Goal: Information Seeking & Learning: Check status

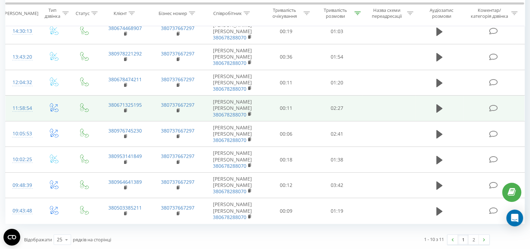
scroll to position [137, 0]
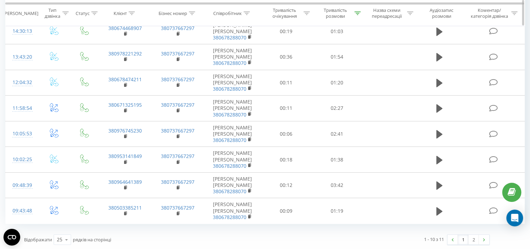
click at [358, 12] on icon at bounding box center [358, 12] width 6 height 3
click at [355, 76] on span "OK" at bounding box center [352, 76] width 20 height 11
click at [355, 14] on icon at bounding box center [358, 12] width 6 height 3
click at [356, 78] on span "OK" at bounding box center [352, 76] width 20 height 11
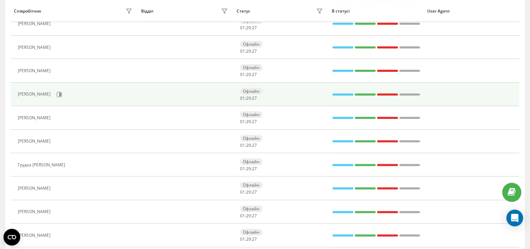
scroll to position [193, 0]
click at [62, 93] on icon at bounding box center [59, 95] width 6 height 6
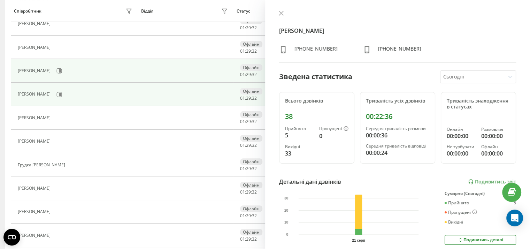
drag, startPoint x: 280, startPoint y: 12, endPoint x: 216, endPoint y: 74, distance: 89.0
click at [281, 12] on icon at bounding box center [281, 13] width 5 height 5
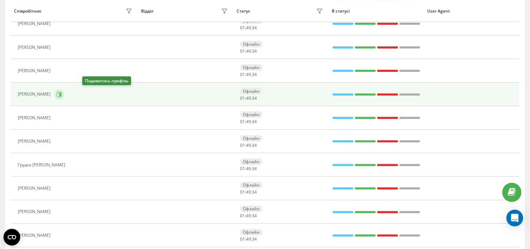
click at [61, 94] on icon at bounding box center [60, 93] width 2 height 3
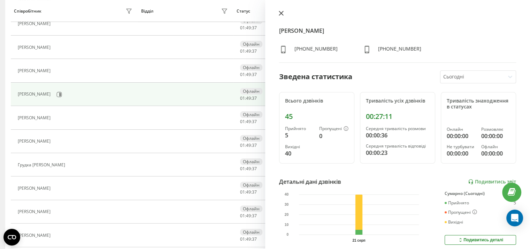
click at [282, 14] on icon at bounding box center [281, 13] width 5 height 5
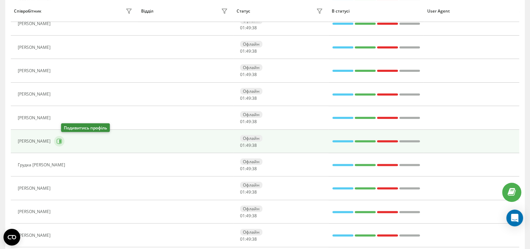
click at [62, 142] on icon at bounding box center [59, 141] width 6 height 6
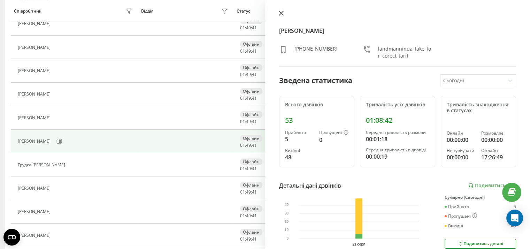
click at [280, 13] on icon at bounding box center [281, 13] width 4 height 4
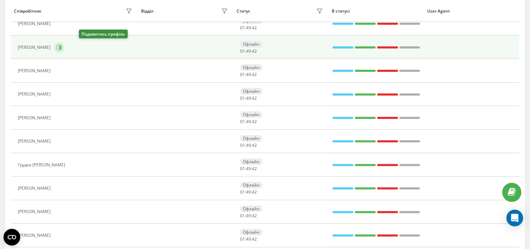
click at [65, 47] on button at bounding box center [59, 47] width 10 height 10
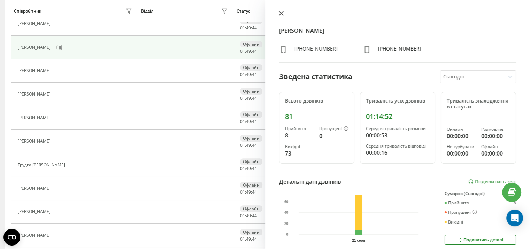
click at [279, 14] on icon at bounding box center [281, 13] width 5 height 5
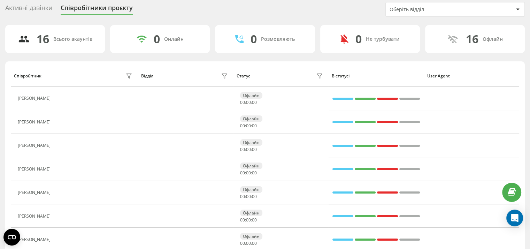
scroll to position [193, 0]
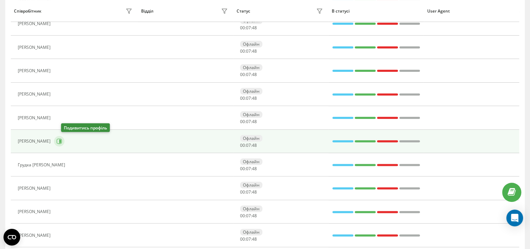
click at [61, 141] on icon at bounding box center [60, 140] width 2 height 3
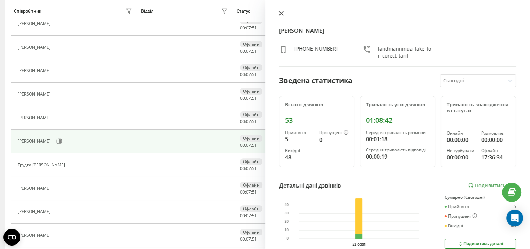
click at [280, 12] on icon at bounding box center [281, 13] width 4 height 4
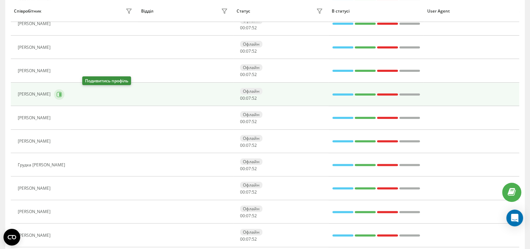
click at [61, 94] on icon at bounding box center [60, 93] width 2 height 3
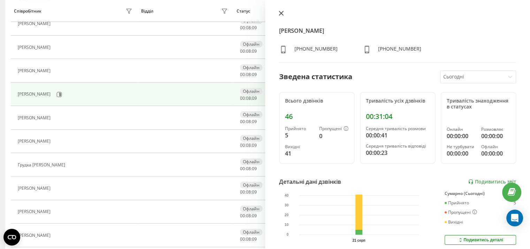
click at [280, 13] on icon at bounding box center [281, 13] width 4 height 4
